Goal: Information Seeking & Learning: Learn about a topic

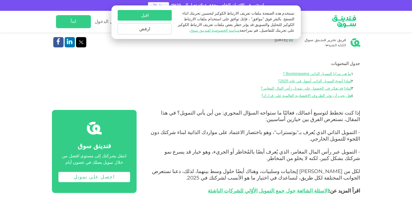
scroll to position [216, 0]
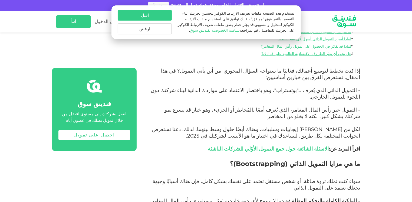
click at [306, 92] on span "- التمويل الذاتي الذي يُعرف بـ"بوتستراب"، وهو باختصار الاعتماد على مواردك الذات…" at bounding box center [255, 93] width 209 height 13
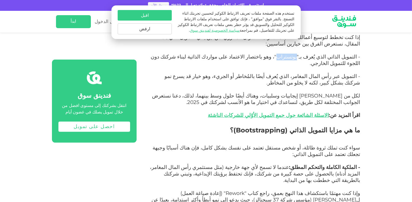
scroll to position [297, 0]
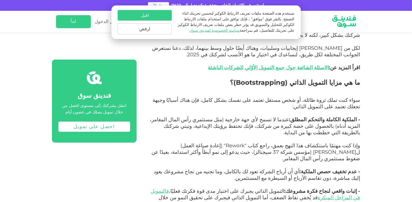
click at [295, 97] on span "سواء كنت تملك ثروة طائلة، أو شخص مستقل تعتمد على نفسك بشكل كامل، فإن هناك أسباب…" at bounding box center [256, 103] width 207 height 13
click at [283, 78] on span "Bootstrapping" at bounding box center [260, 82] width 49 height 8
copy span "Bootstrapping"
